Goal: Task Accomplishment & Management: Manage account settings

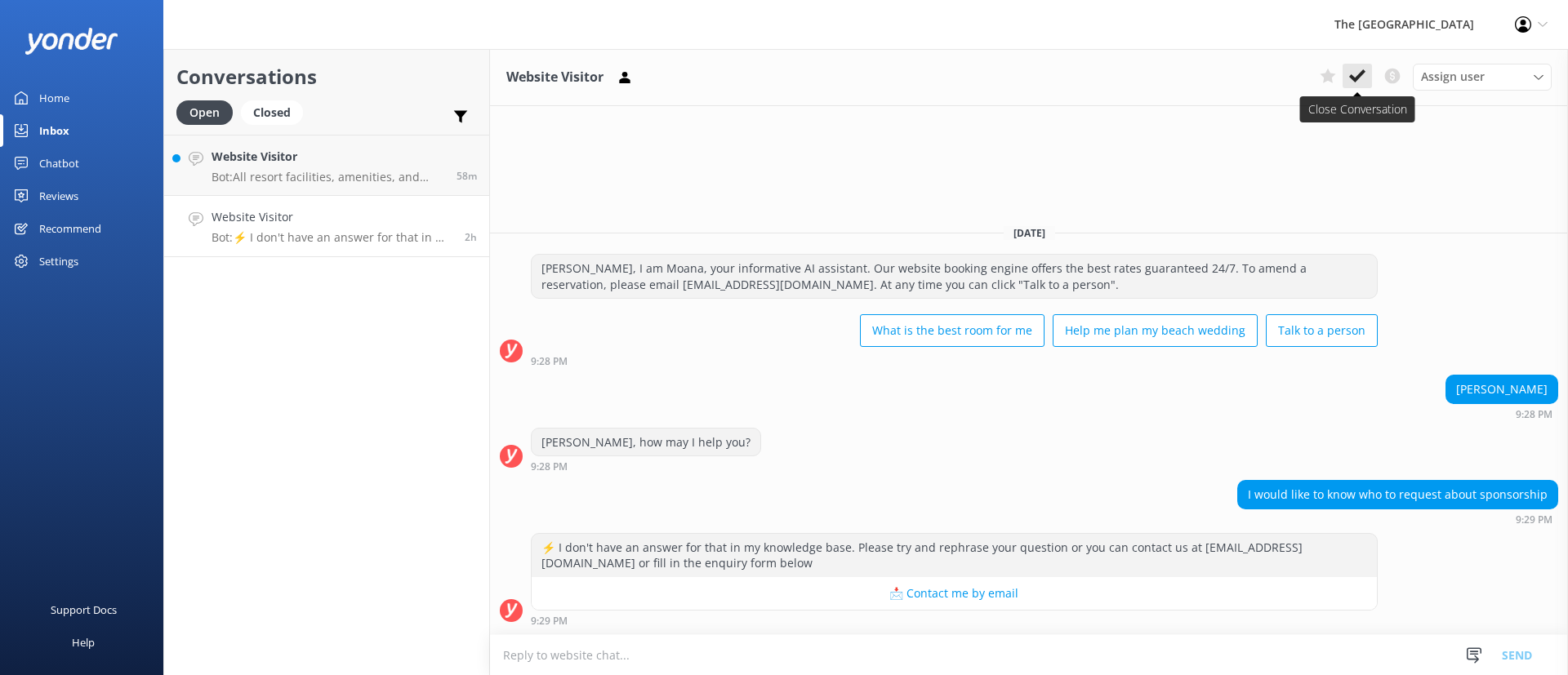
click at [1354, 74] on icon at bounding box center [1357, 75] width 17 height 17
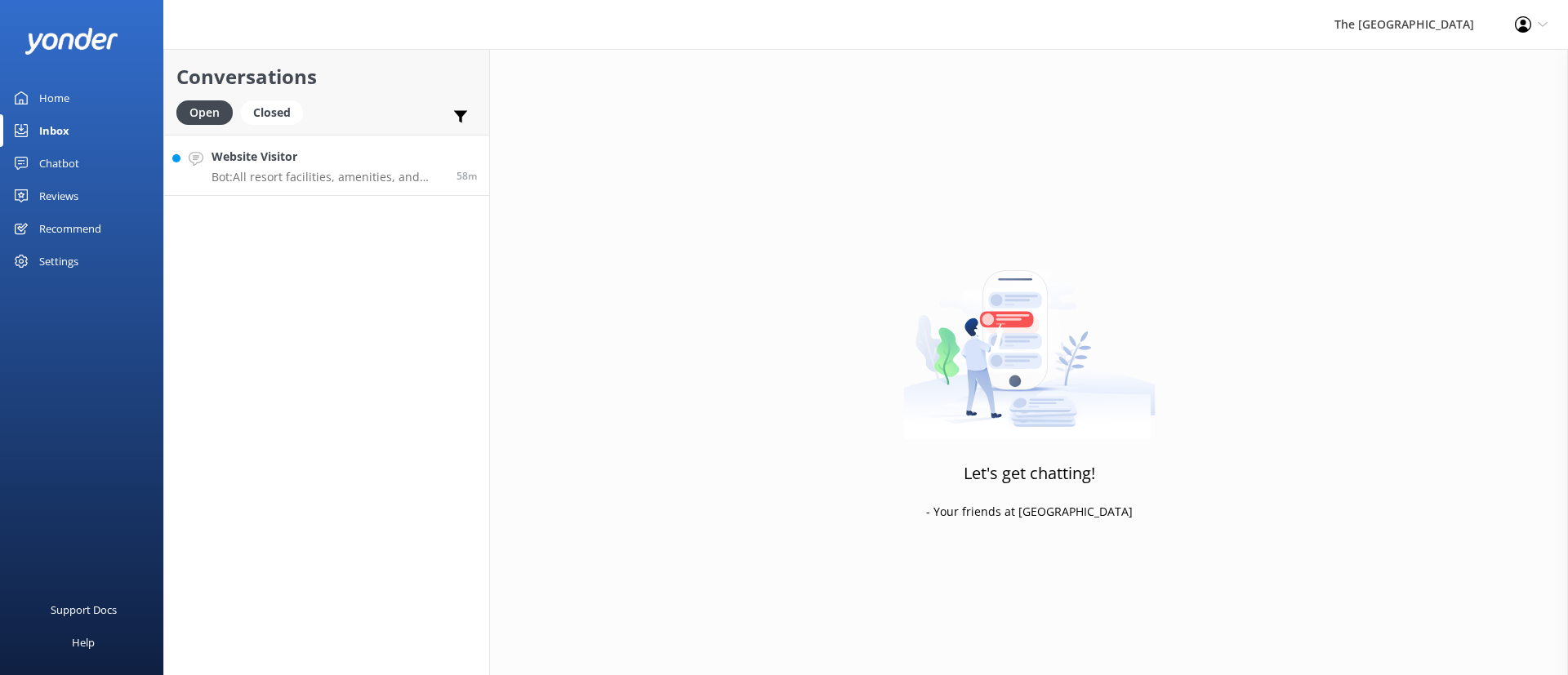
click at [311, 176] on p "Bot: All resort facilities, amenities, and services, including the restaurant, …" at bounding box center [327, 177] width 233 height 15
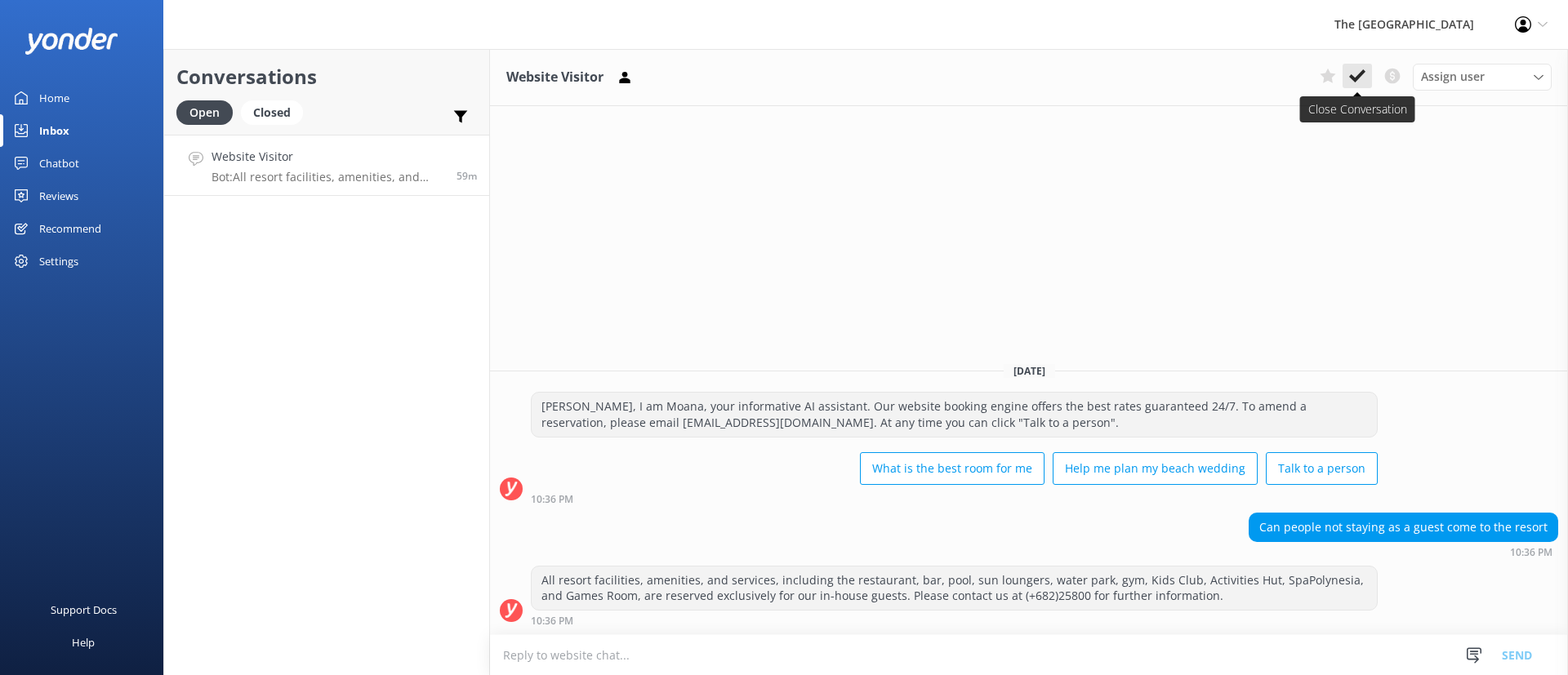
click at [1353, 72] on icon at bounding box center [1357, 75] width 17 height 17
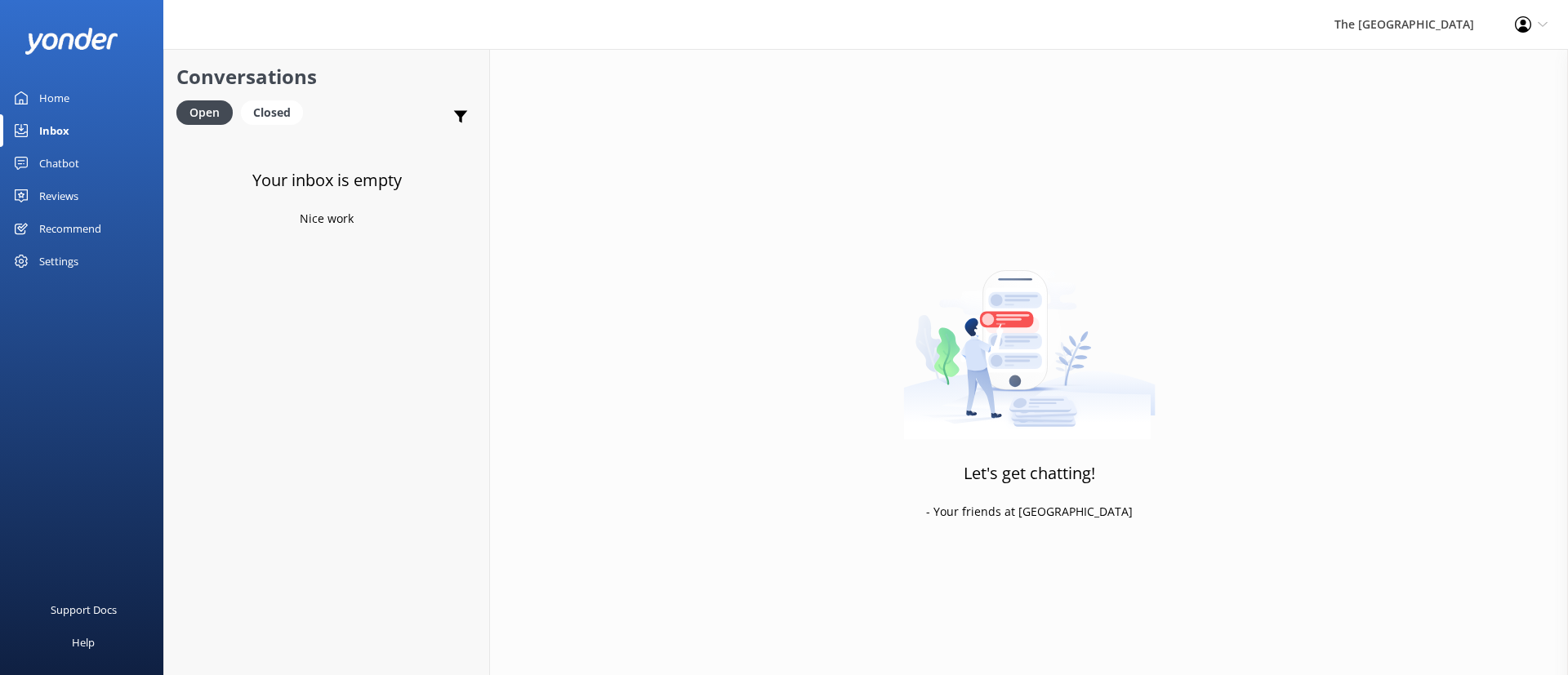
click at [85, 126] on link "Inbox" at bounding box center [82, 130] width 163 height 32
click at [352, 235] on div "Your inbox is empty Nice work" at bounding box center [327, 471] width 325 height 675
click at [337, 391] on div "Your inbox is empty Nice work" at bounding box center [327, 471] width 325 height 675
click at [87, 124] on link "Inbox" at bounding box center [82, 130] width 163 height 32
click at [186, 110] on div "Open" at bounding box center [205, 112] width 56 height 25
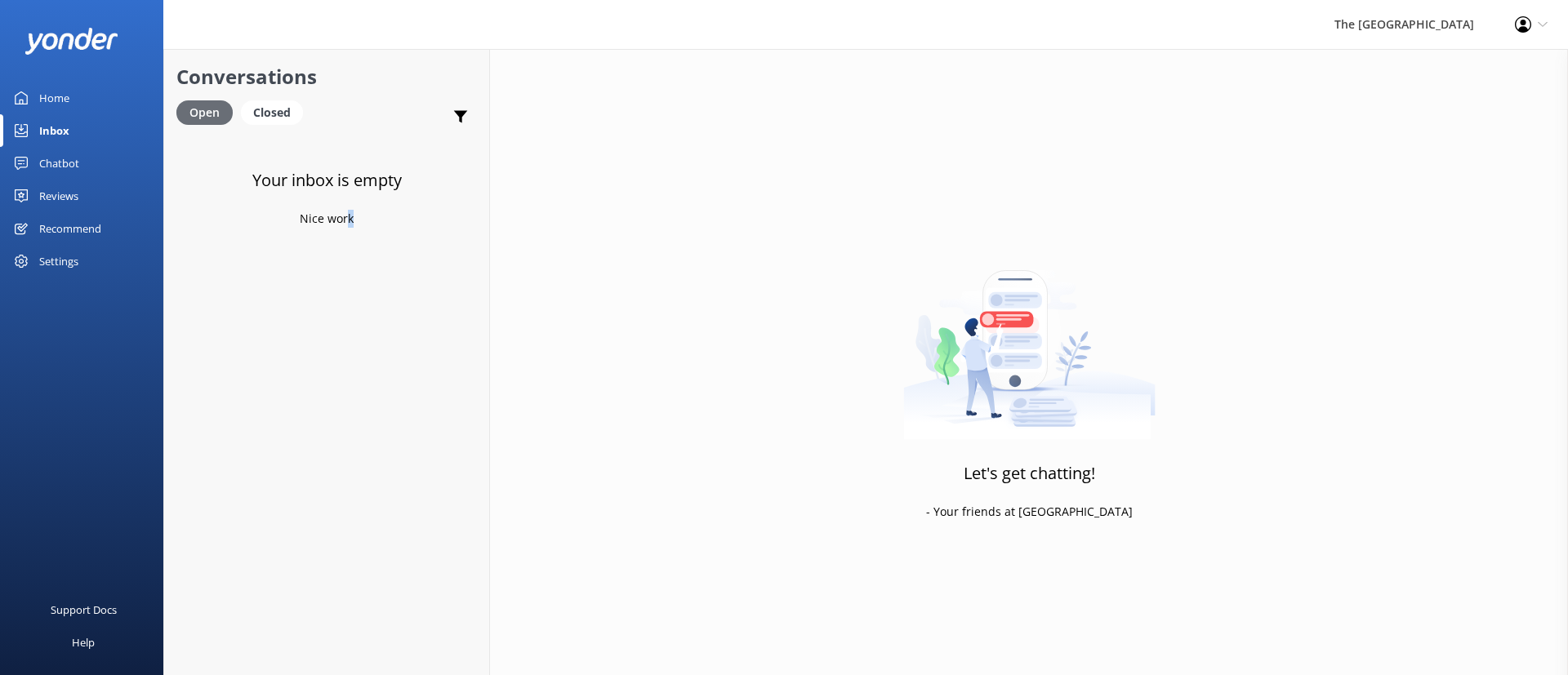
click at [205, 124] on div "Open" at bounding box center [205, 112] width 56 height 25
click at [339, 322] on div "Your inbox is empty Nice work" at bounding box center [327, 471] width 325 height 675
